Goal: Complete application form

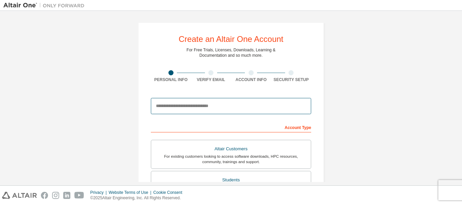
click at [230, 111] on input "email" at bounding box center [231, 106] width 160 height 16
type input "**********"
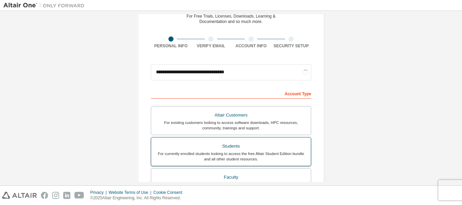
click at [259, 152] on div "For currently enrolled students looking to access the free Altair Student Editi…" at bounding box center [230, 156] width 151 height 11
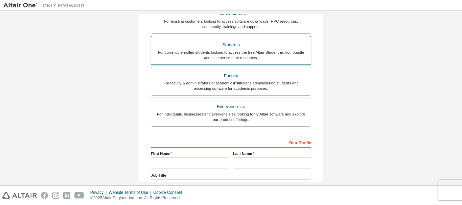
scroll to position [169, 0]
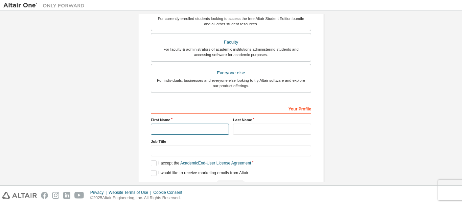
click at [173, 132] on input "text" at bounding box center [190, 129] width 78 height 11
type input "******"
click at [236, 125] on input "text" at bounding box center [272, 129] width 78 height 11
type input "*****"
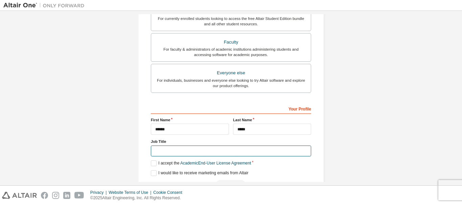
click at [228, 153] on input "text" at bounding box center [231, 151] width 160 height 11
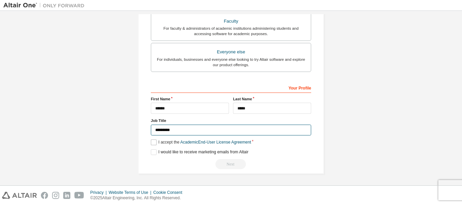
type input "*********"
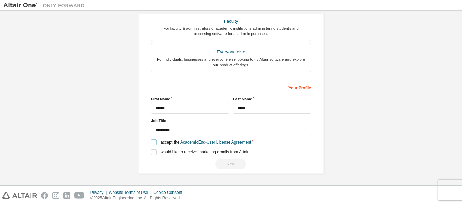
click at [151, 140] on label "I accept the Academic End-User License Agreement" at bounding box center [201, 143] width 100 height 6
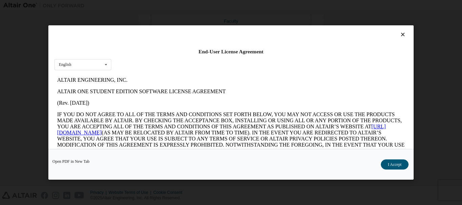
scroll to position [0, 0]
click at [396, 163] on button "I Accept" at bounding box center [395, 165] width 28 height 10
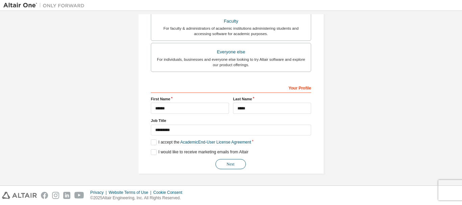
click at [234, 164] on button "Next" at bounding box center [230, 164] width 30 height 10
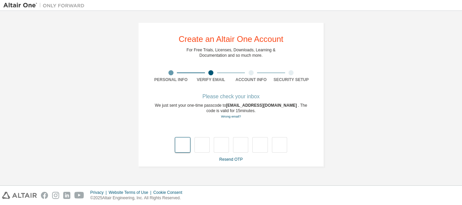
type input "*"
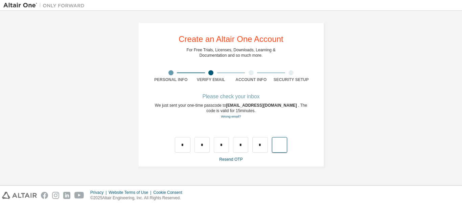
type input "*"
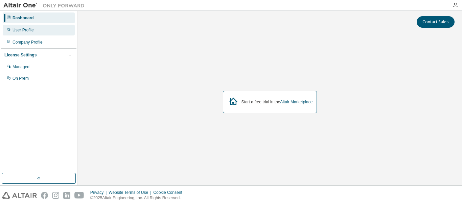
click at [48, 30] on div "User Profile" at bounding box center [39, 30] width 72 height 11
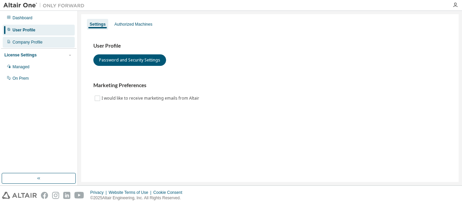
click at [52, 45] on div "Company Profile" at bounding box center [39, 42] width 72 height 11
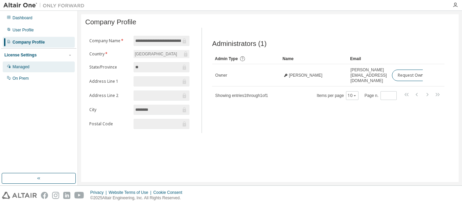
click at [61, 71] on div "Managed" at bounding box center [39, 67] width 72 height 11
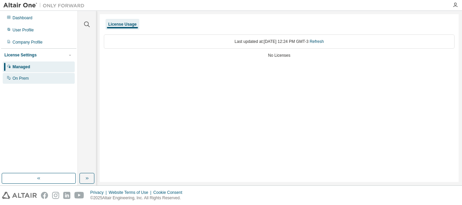
click at [59, 79] on div "On Prem" at bounding box center [39, 78] width 72 height 11
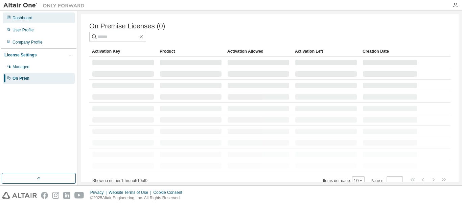
click at [36, 14] on div "Dashboard" at bounding box center [39, 18] width 72 height 11
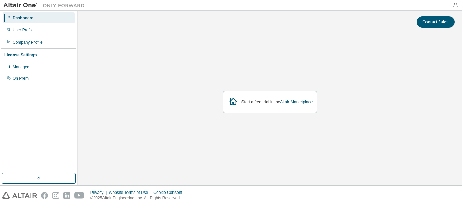
click at [457, 4] on icon "button" at bounding box center [454, 4] width 5 height 5
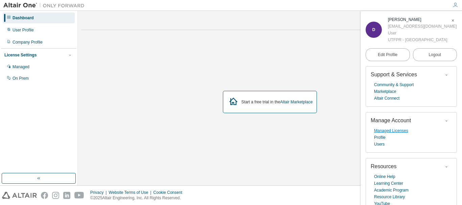
click at [395, 134] on link "Managed Licenses" at bounding box center [391, 130] width 34 height 7
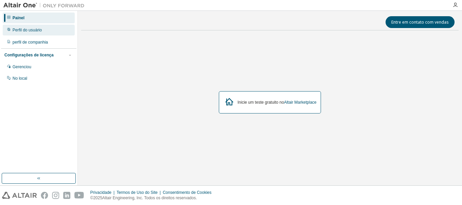
click at [36, 32] on font "Perfil do usuário" at bounding box center [27, 30] width 29 height 5
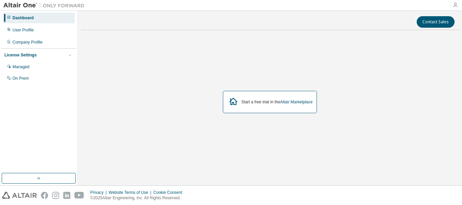
click at [454, 3] on icon "button" at bounding box center [454, 4] width 5 height 5
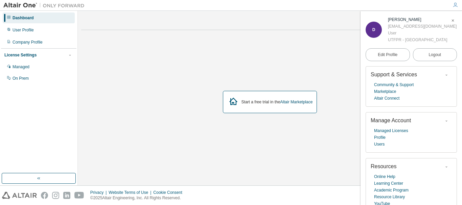
click at [271, 77] on div "Start a free trial in the Altair Marketplace" at bounding box center [269, 102] width 377 height 134
click at [290, 104] on link "Altair Marketplace" at bounding box center [296, 102] width 32 height 5
